Goal: Information Seeking & Learning: Learn about a topic

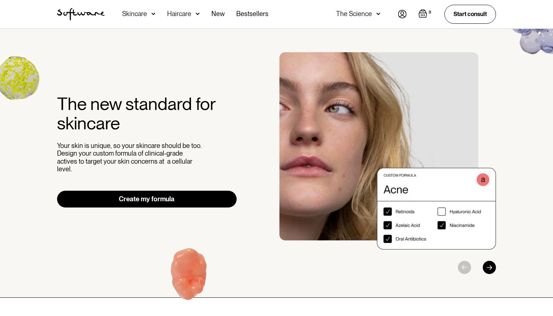
click at [137, 13] on div "Skincare" at bounding box center [134, 13] width 25 height 7
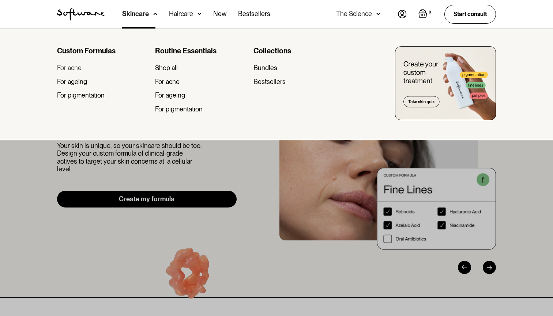
click at [78, 66] on div "For acne" at bounding box center [69, 68] width 25 height 8
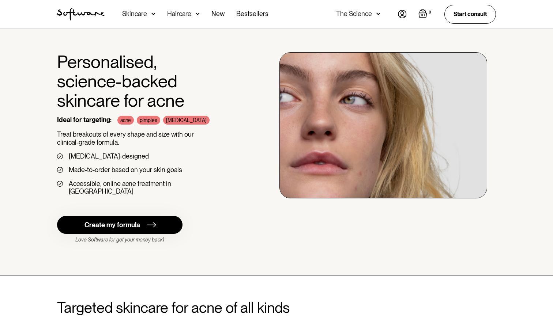
click at [141, 14] on div "Skincare" at bounding box center [134, 13] width 25 height 7
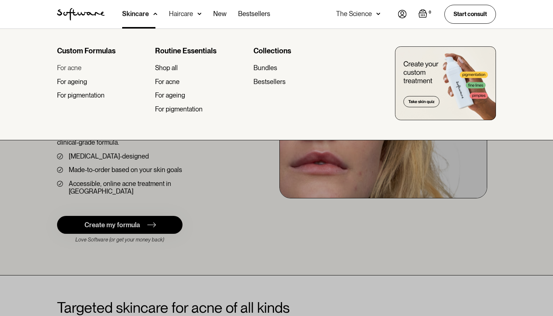
click at [75, 69] on div "For acne" at bounding box center [69, 68] width 25 height 8
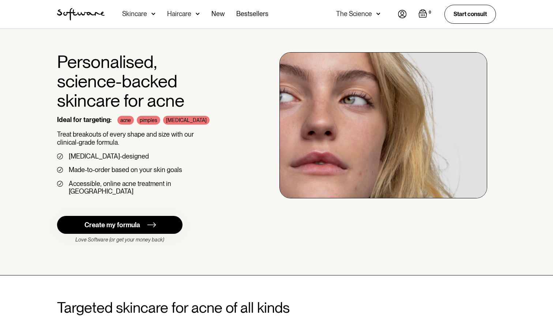
click at [144, 15] on div "Skincare" at bounding box center [134, 13] width 25 height 7
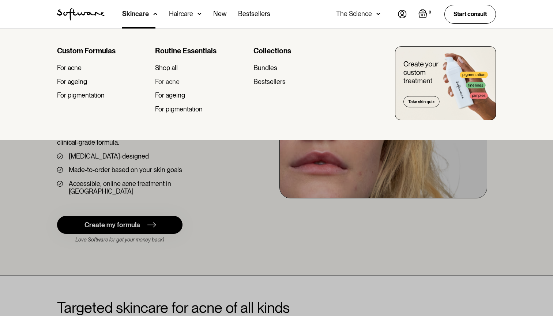
click at [174, 80] on div "For acne" at bounding box center [167, 82] width 25 height 8
